Goal: Task Accomplishment & Management: Manage account settings

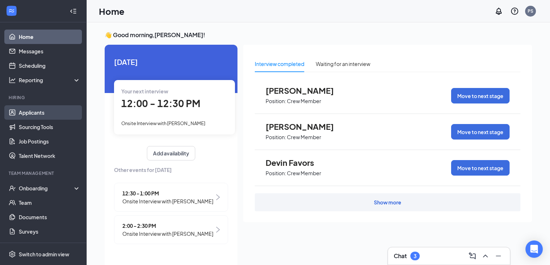
click at [33, 113] on link "Applicants" at bounding box center [50, 112] width 62 height 14
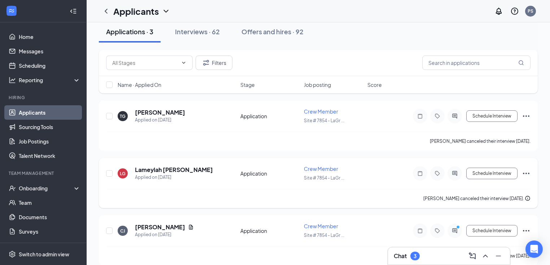
scroll to position [45, 0]
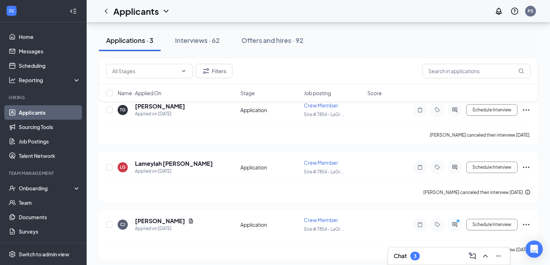
drag, startPoint x: 204, startPoint y: 42, endPoint x: 263, endPoint y: 114, distance: 93.4
click at [204, 42] on div "Interviews · 62" at bounding box center [197, 40] width 45 height 9
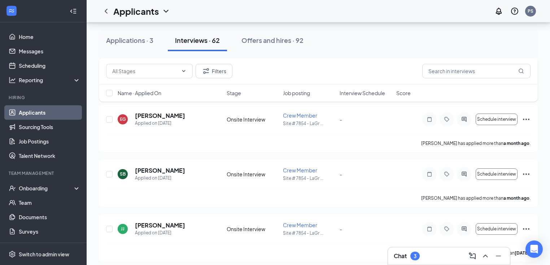
scroll to position [3274, 0]
click at [266, 39] on div "Offers and hires · 92" at bounding box center [273, 40] width 62 height 9
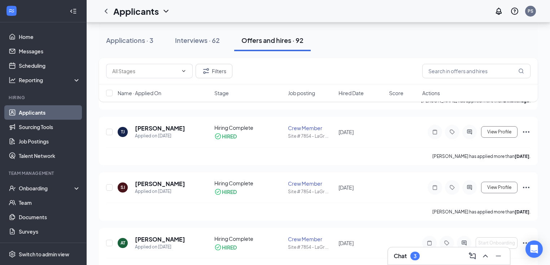
scroll to position [347, 0]
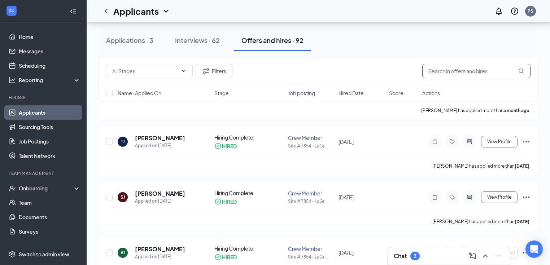
click at [449, 71] on input "text" at bounding box center [476, 71] width 108 height 14
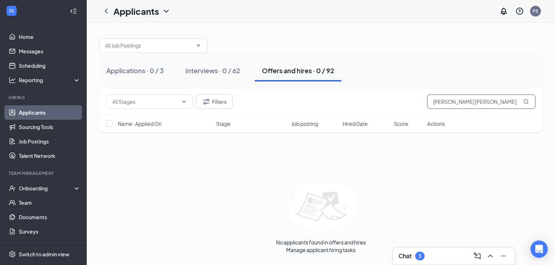
type input "[PERSON_NAME] [PERSON_NAME]"
